Goal: Task Accomplishment & Management: Manage account settings

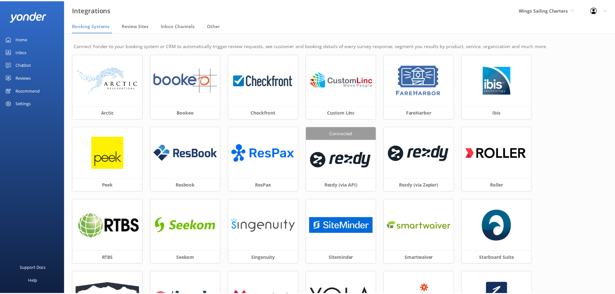
scroll to position [57, 0]
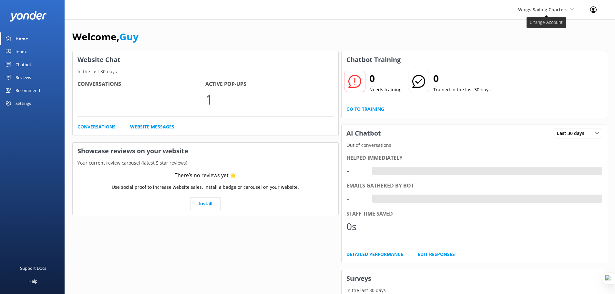
click at [536, 6] on span "Wings Sailing Charters" at bounding box center [542, 9] width 49 height 6
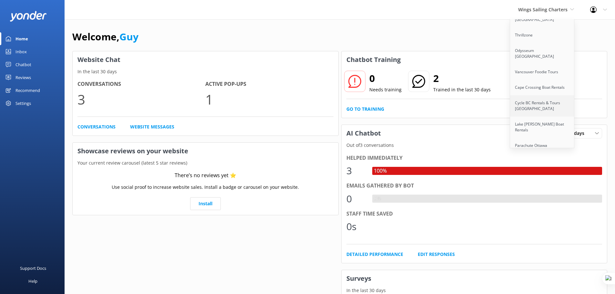
scroll to position [2835, 0]
click at [529, 175] on link "Lake [PERSON_NAME] Line" at bounding box center [542, 183] width 65 height 16
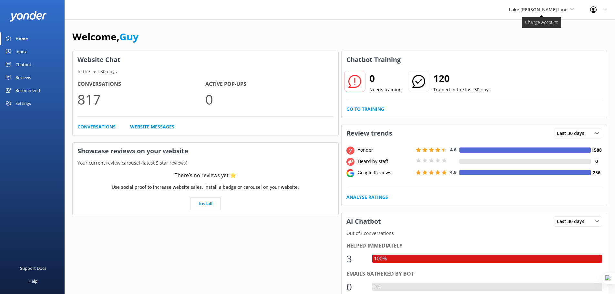
click at [543, 13] on span "Lake [PERSON_NAME] Line" at bounding box center [541, 9] width 65 height 7
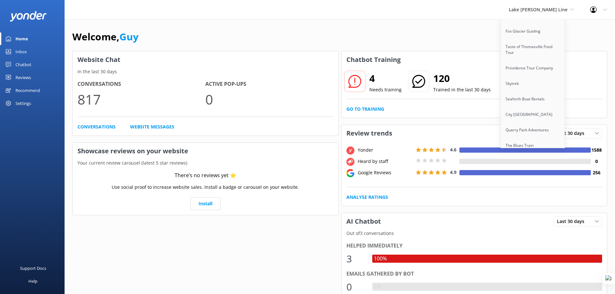
click at [548, 175] on link "Lake [PERSON_NAME] Line" at bounding box center [533, 183] width 65 height 16
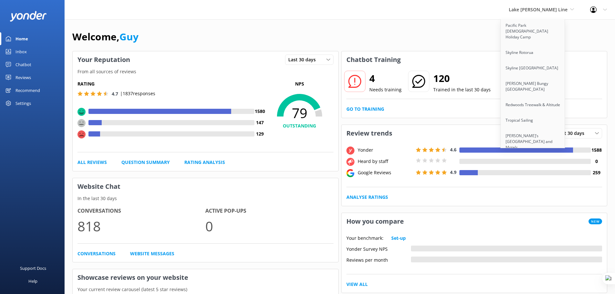
scroll to position [864, 0]
click at [544, 103] on link "[GEOGRAPHIC_DATA] Thermal Pools & Spa" at bounding box center [533, 107] width 65 height 21
